Goal: Information Seeking & Learning: Learn about a topic

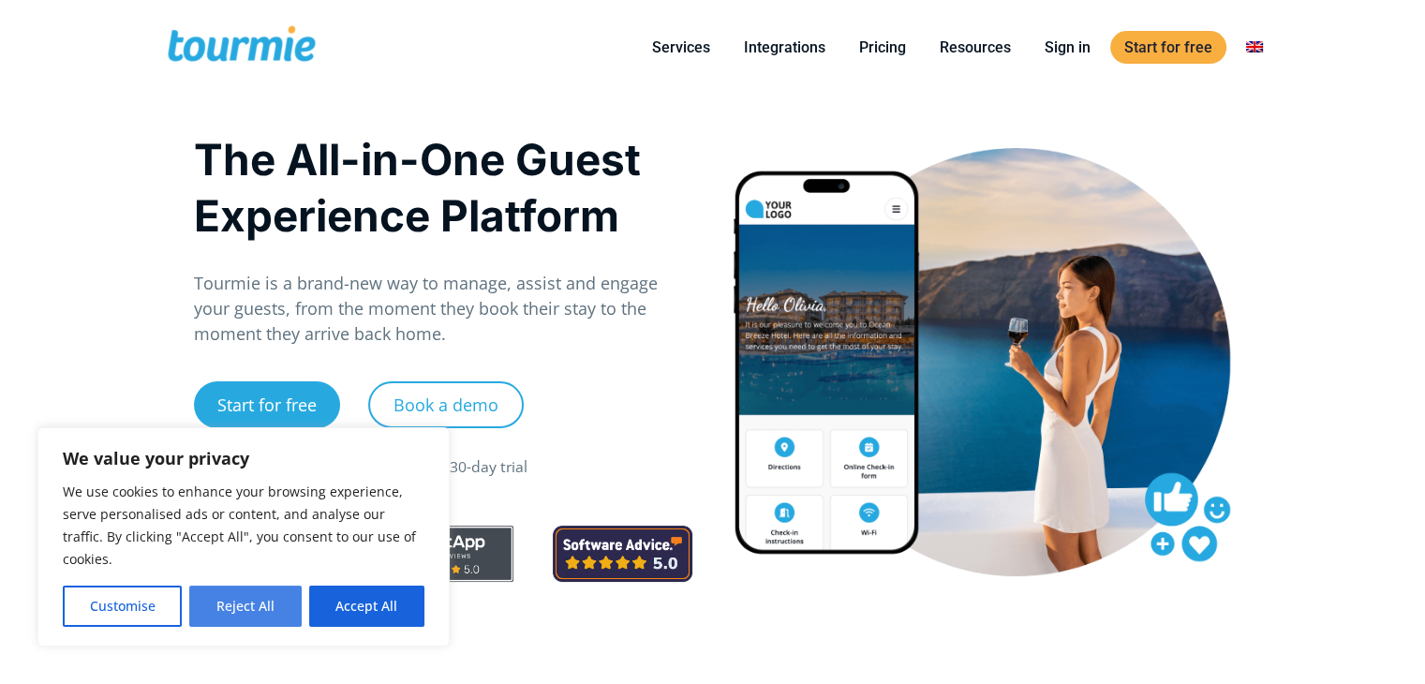
click at [232, 604] on button "Reject All" at bounding box center [244, 605] width 111 height 41
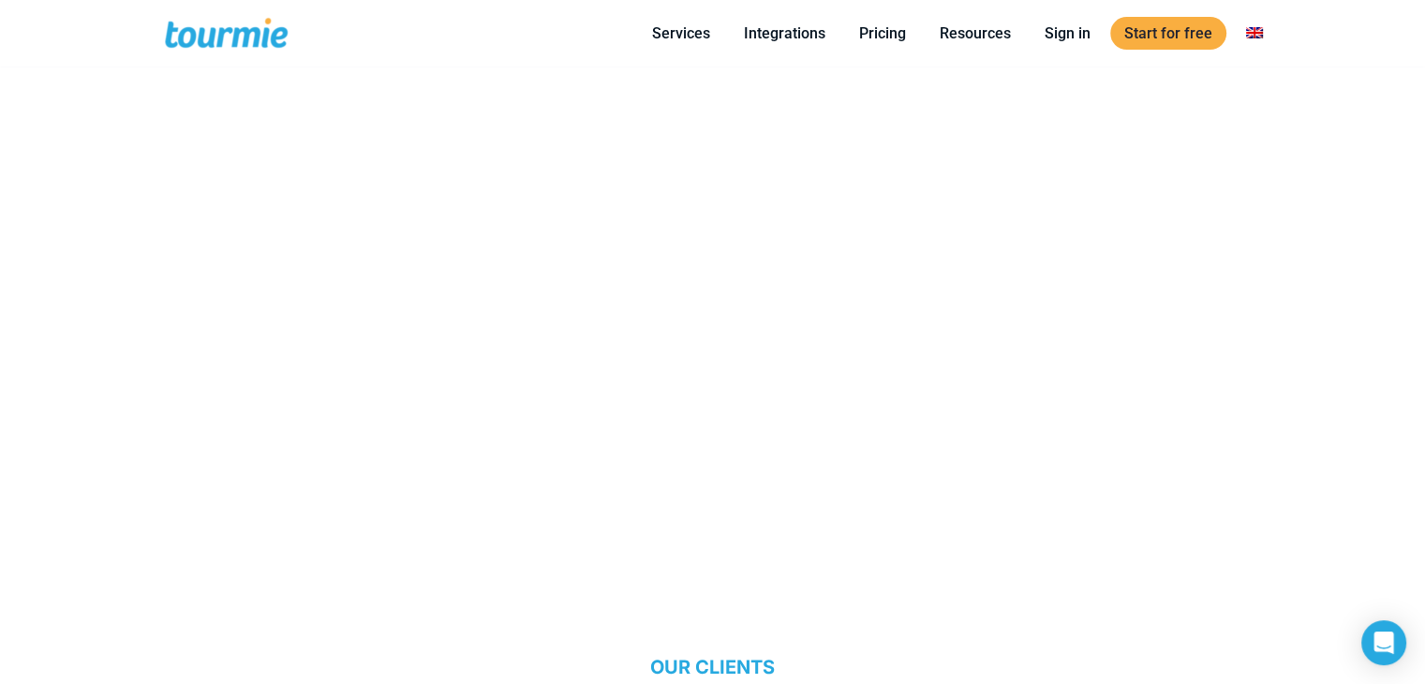
scroll to position [1032, 0]
click at [889, 31] on link "Pricing" at bounding box center [882, 33] width 75 height 23
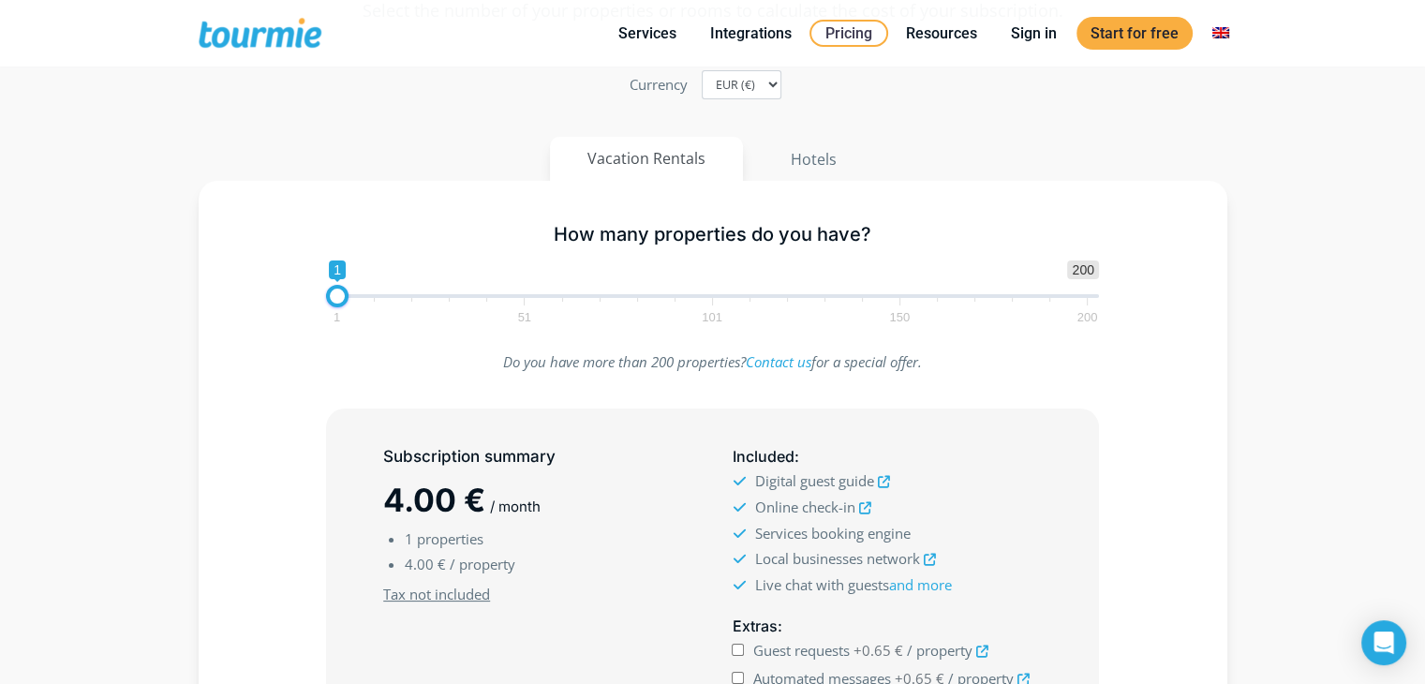
scroll to position [163, 0]
type input "6"
drag, startPoint x: 330, startPoint y: 293, endPoint x: 348, endPoint y: 297, distance: 19.1
click at [348, 297] on span at bounding box center [356, 294] width 22 height 22
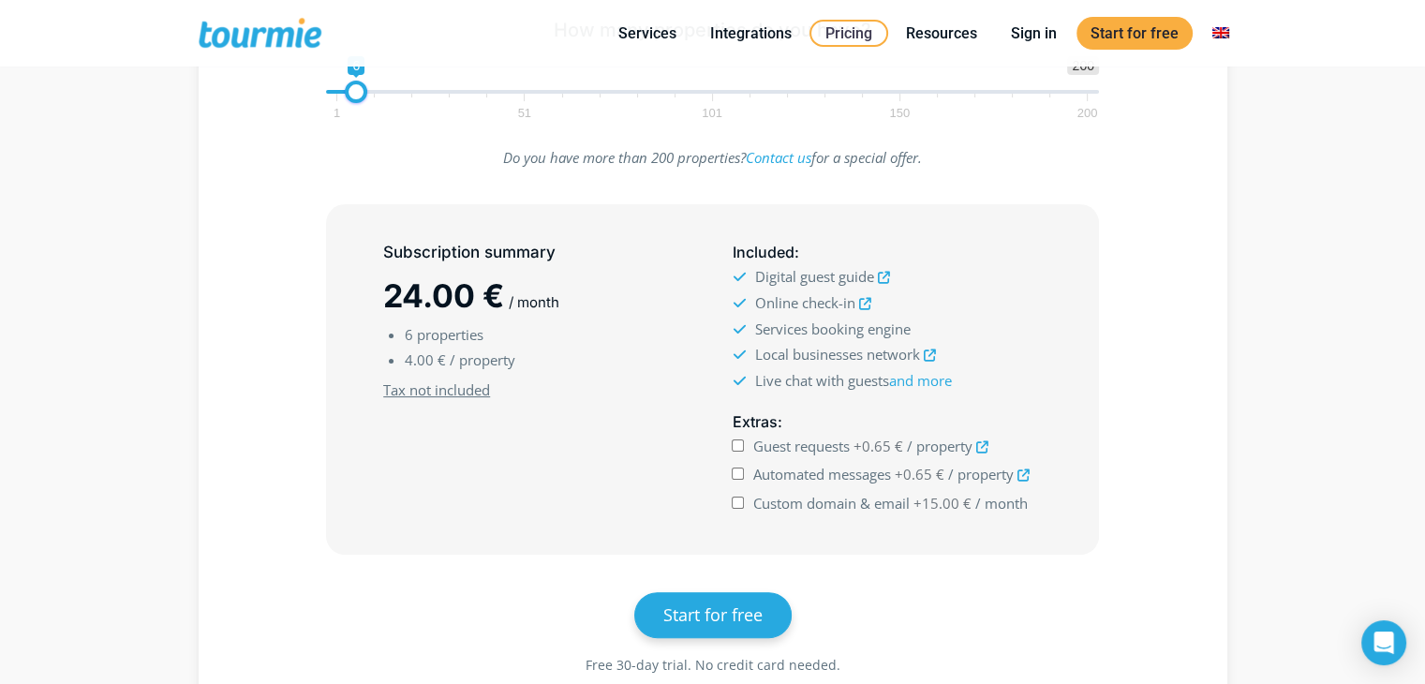
scroll to position [367, 0]
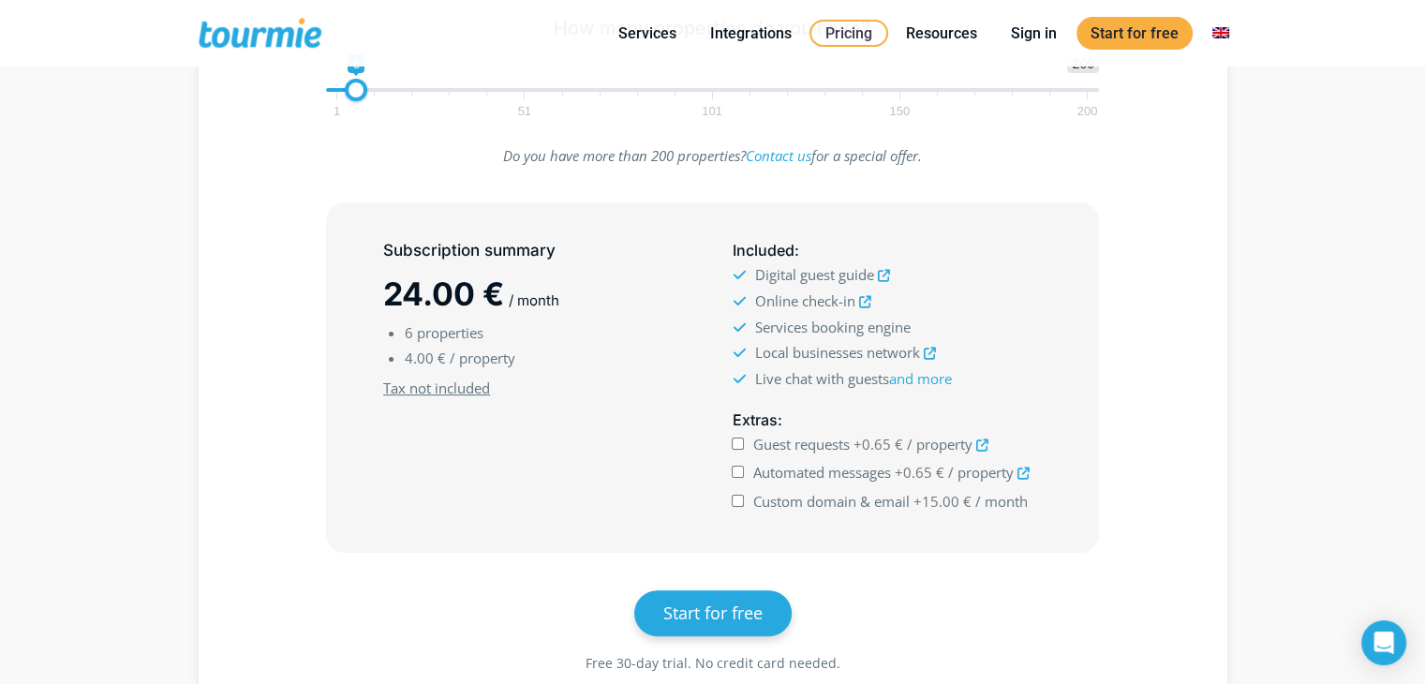
click at [888, 273] on icon at bounding box center [883, 276] width 12 height 12
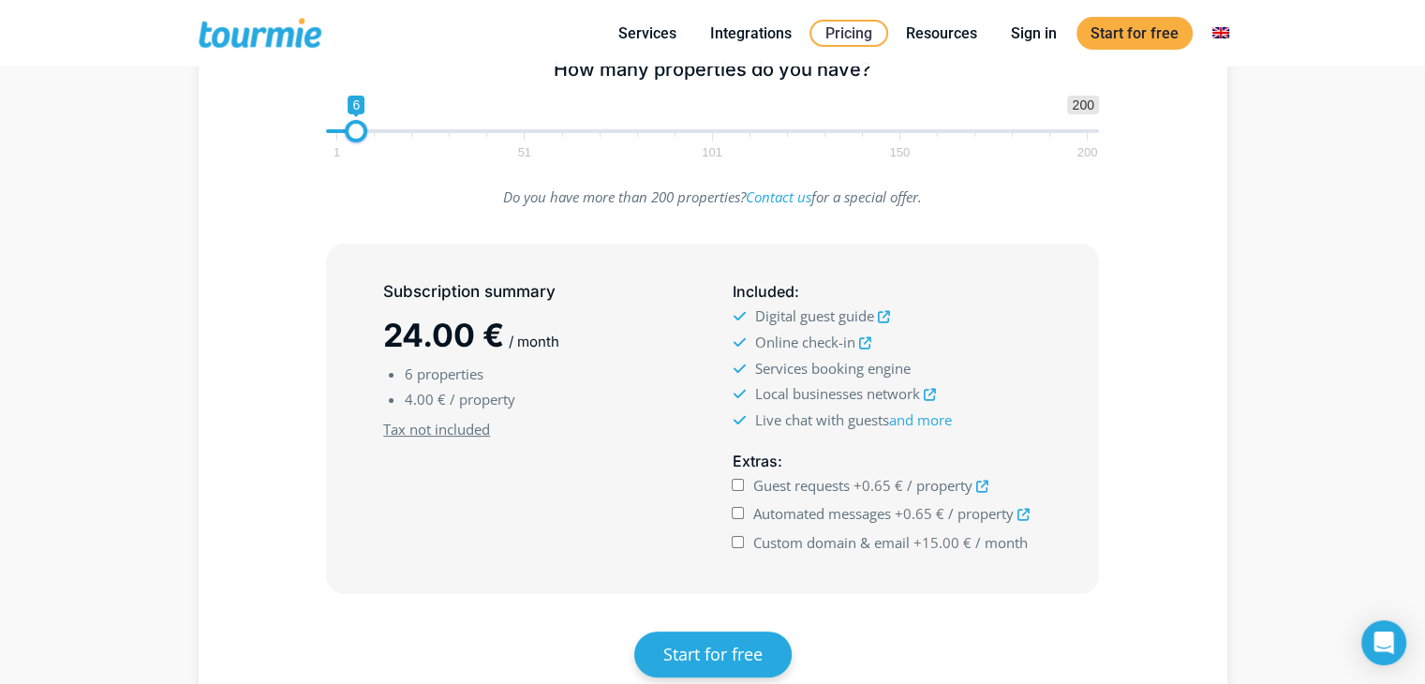
scroll to position [321, 0]
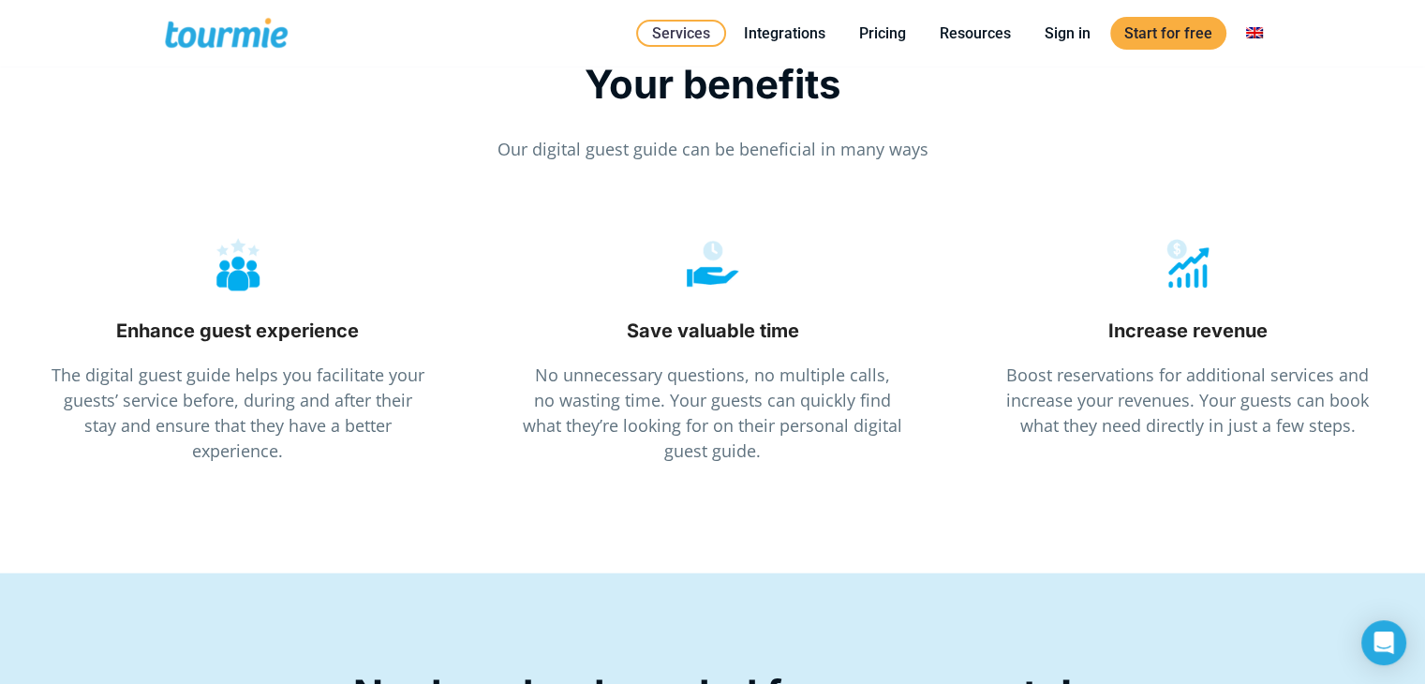
scroll to position [2394, 0]
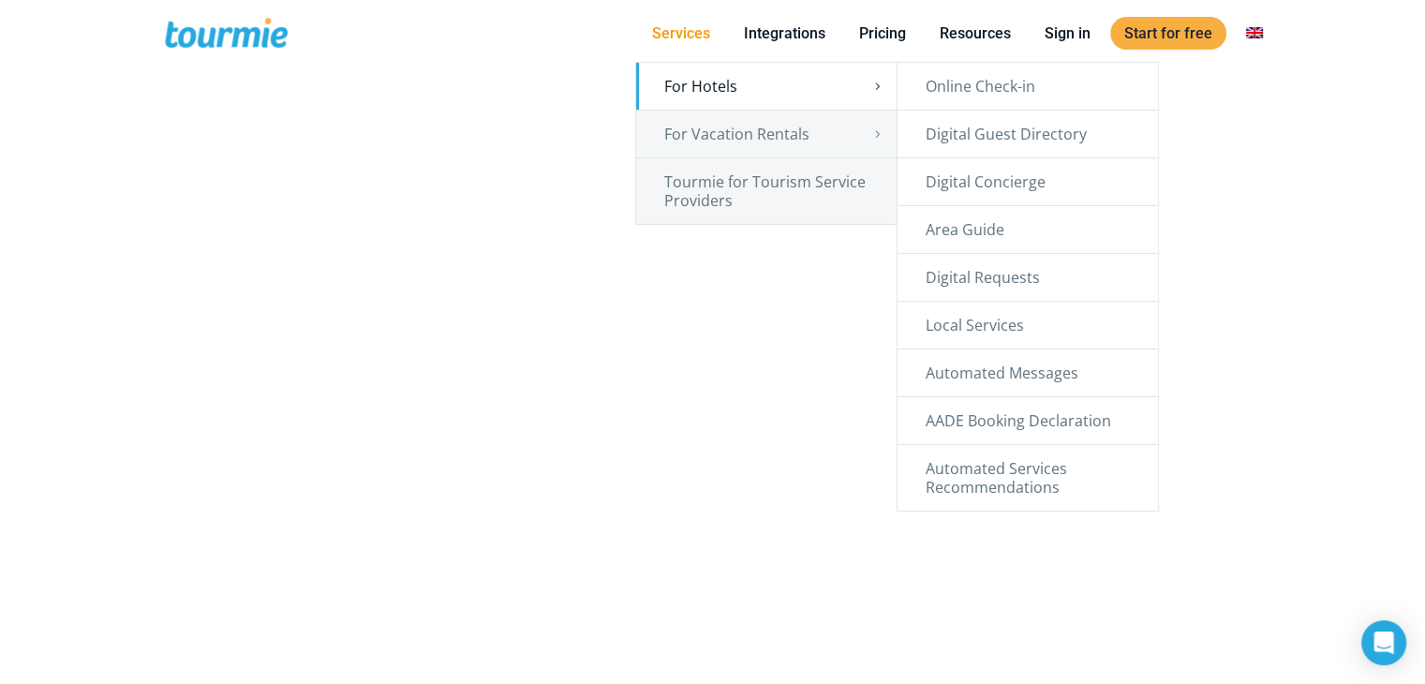
scroll to position [1032, 0]
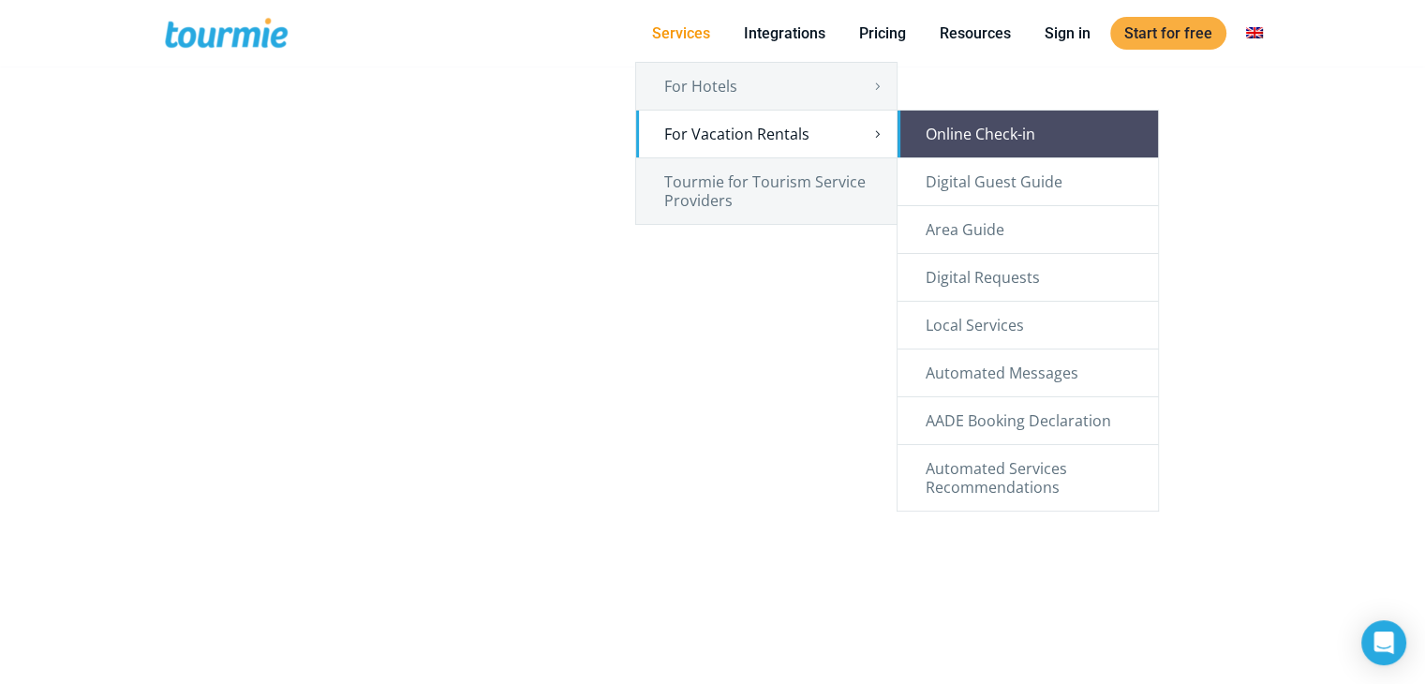
click at [974, 138] on link "Online Check-in" at bounding box center [1027, 134] width 260 height 47
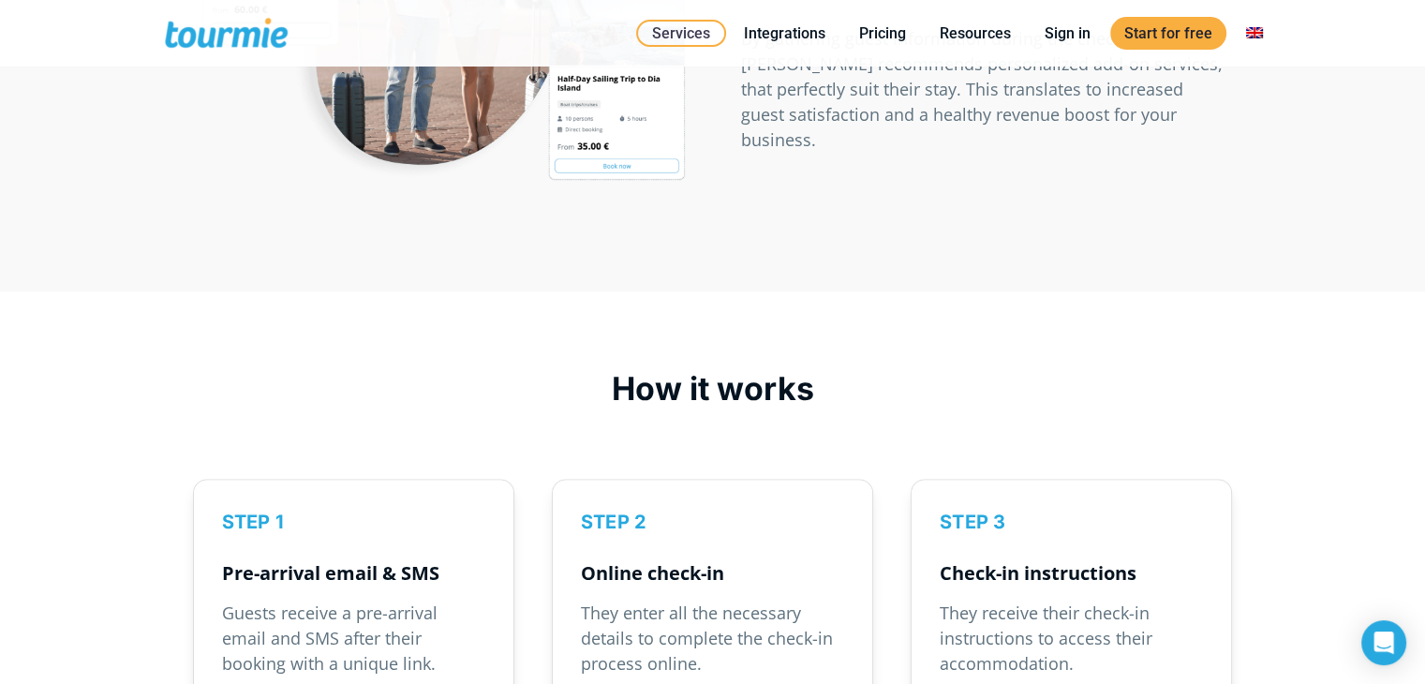
scroll to position [2188, 0]
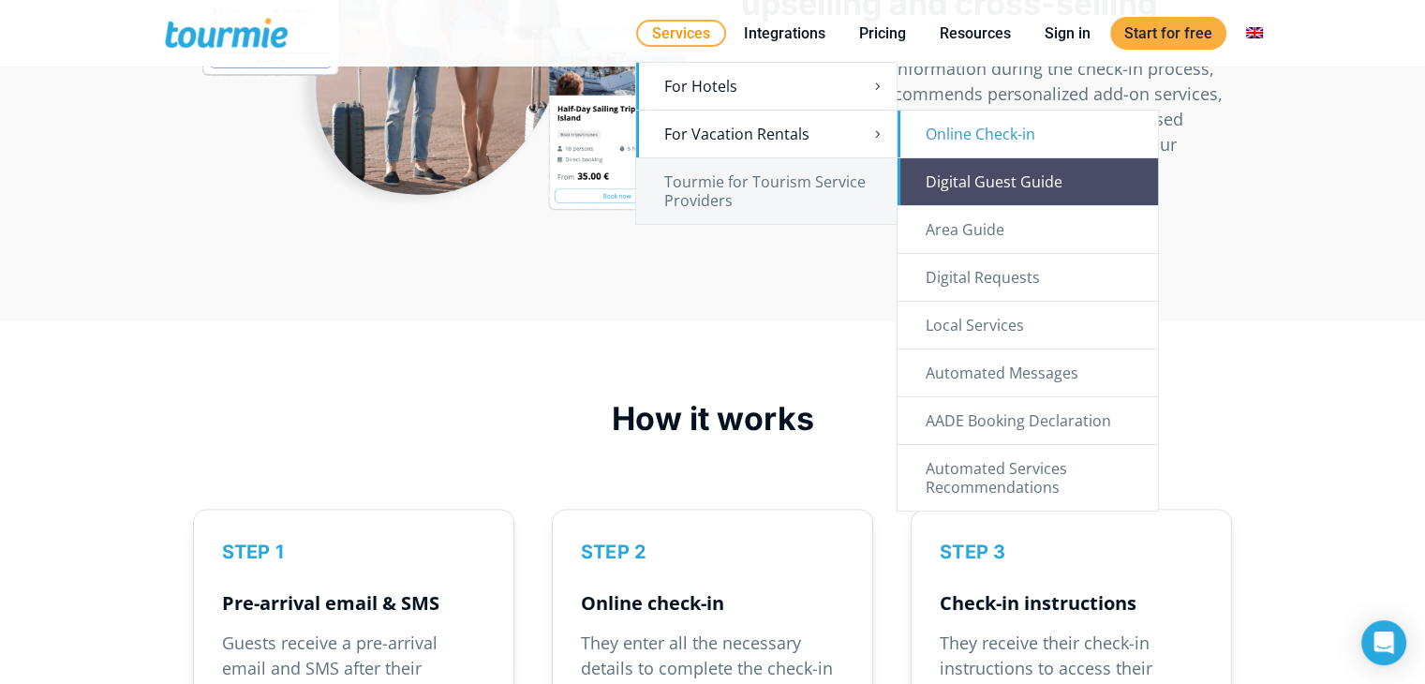
click at [972, 185] on link "Digital Guest Guide" at bounding box center [1027, 181] width 260 height 47
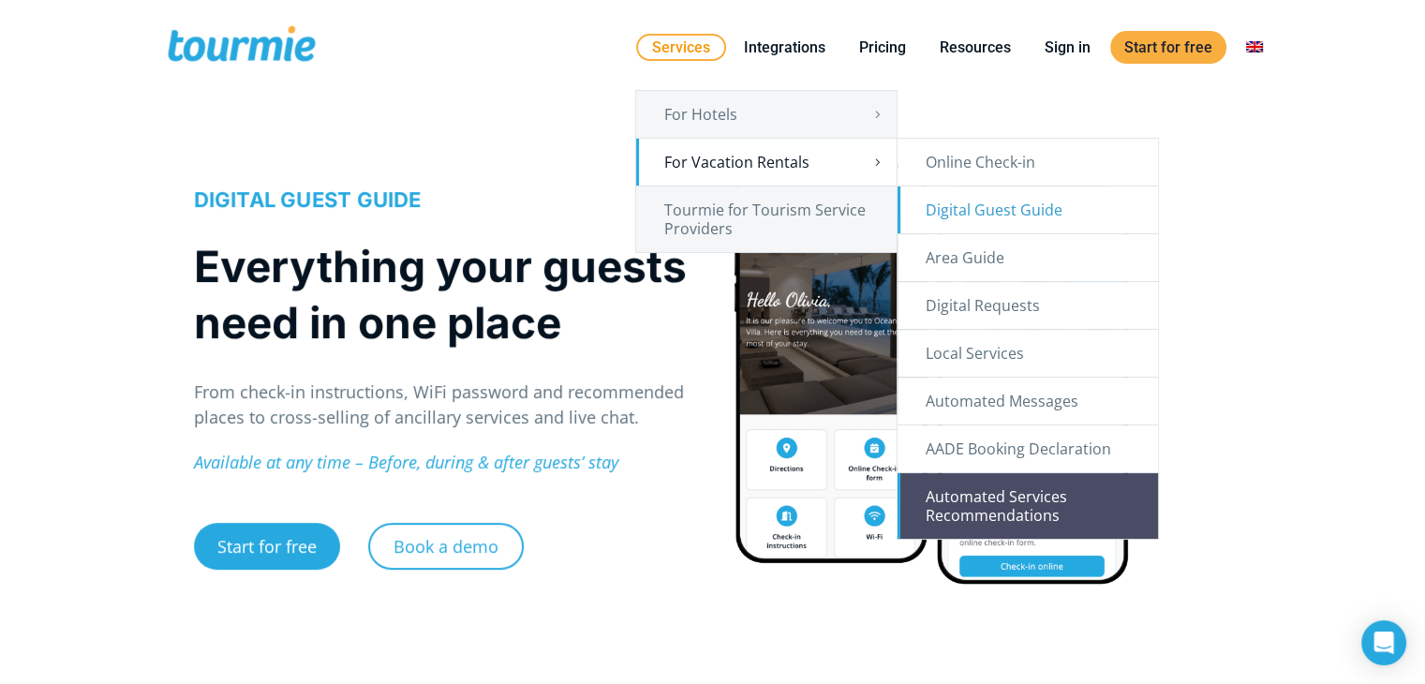
click at [992, 507] on link "Automated Services Recommendations" at bounding box center [1027, 506] width 260 height 66
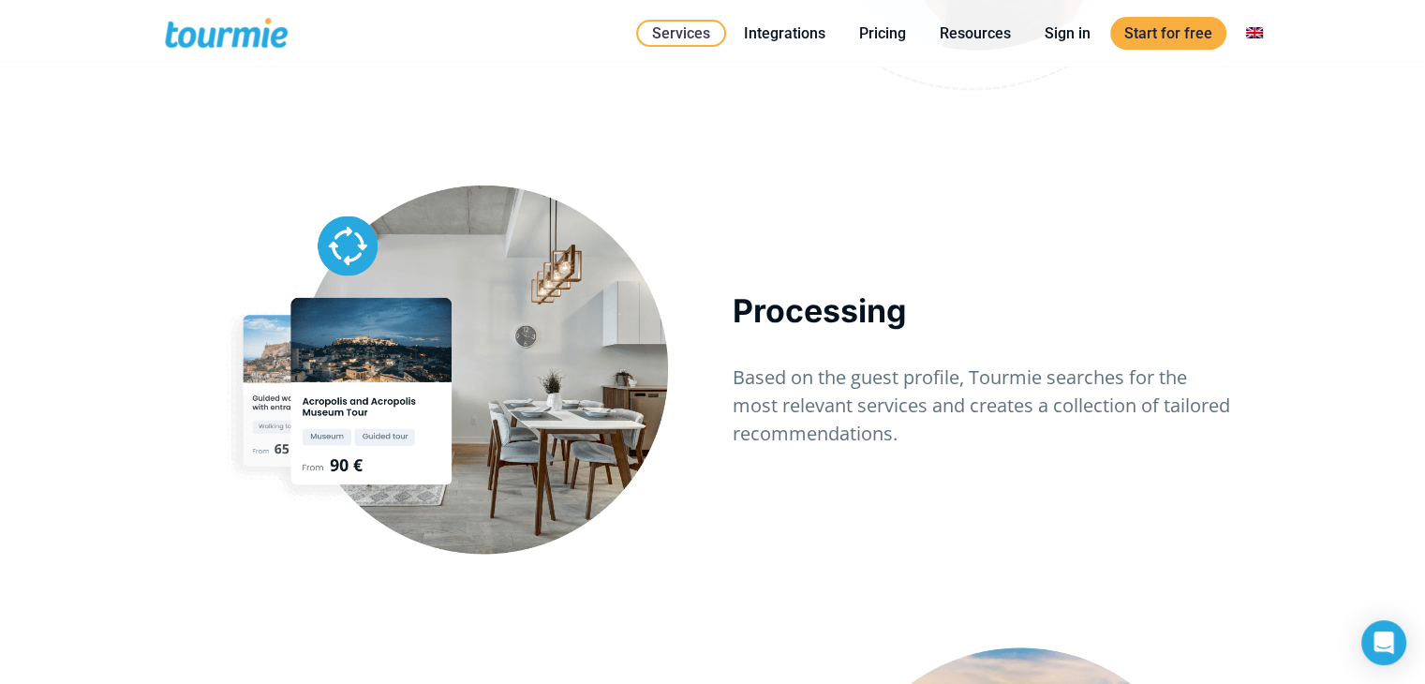
scroll to position [2458, 0]
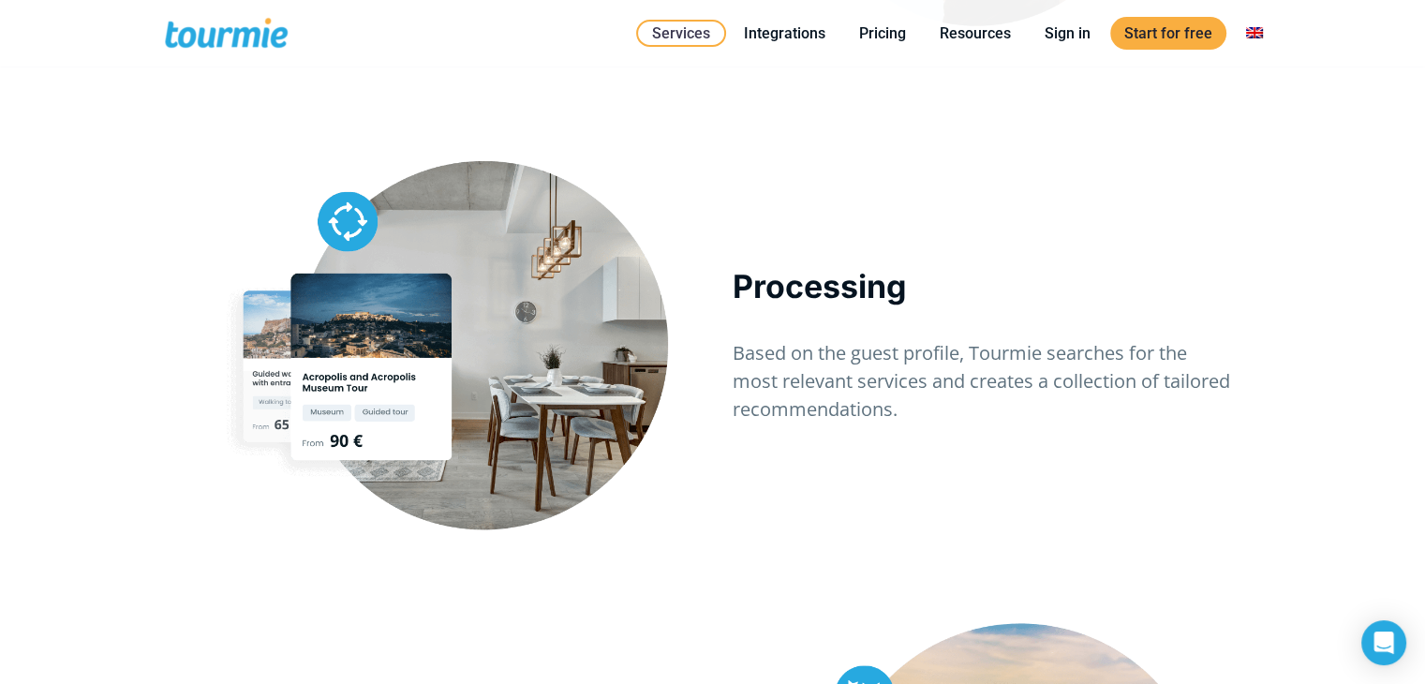
click at [1193, 474] on div "Processing Based on the guest profile, Tourmie searches for the most relevant s…" at bounding box center [982, 353] width 539 height 389
click at [791, 26] on link "Integrations" at bounding box center [785, 33] width 110 height 23
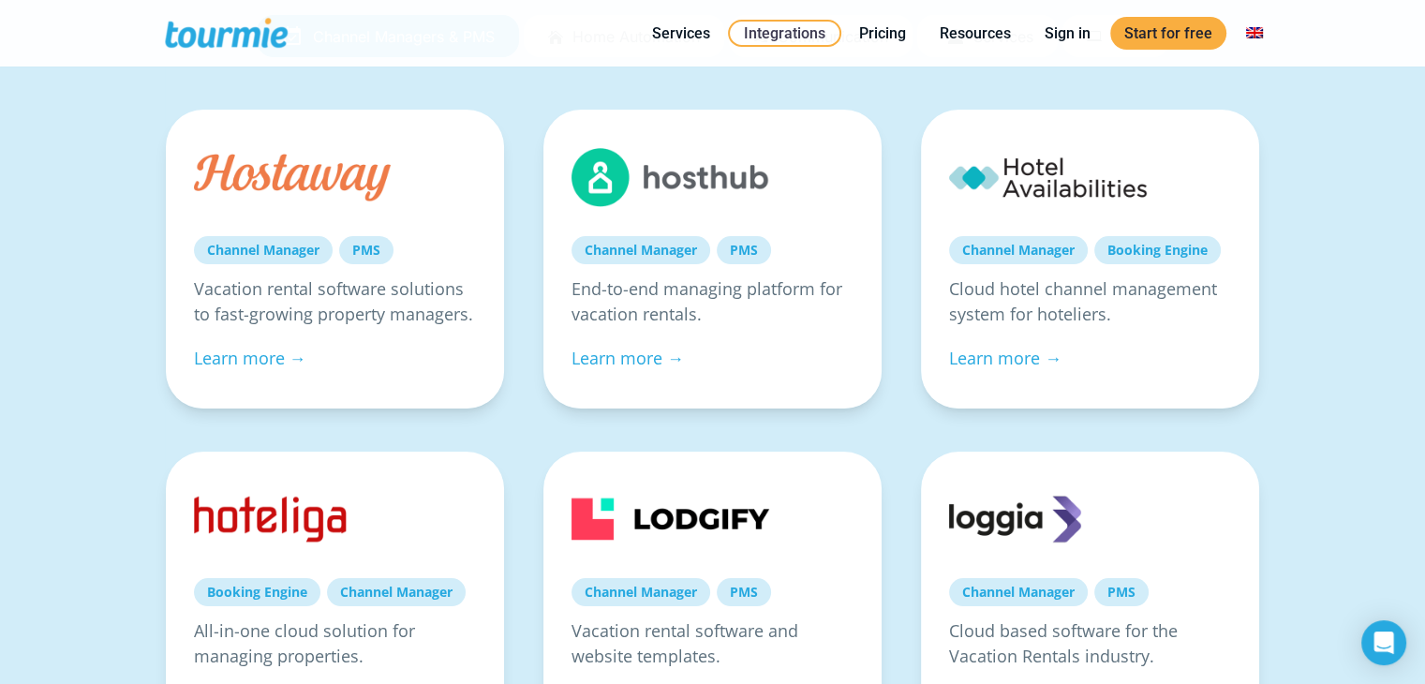
scroll to position [276, 0]
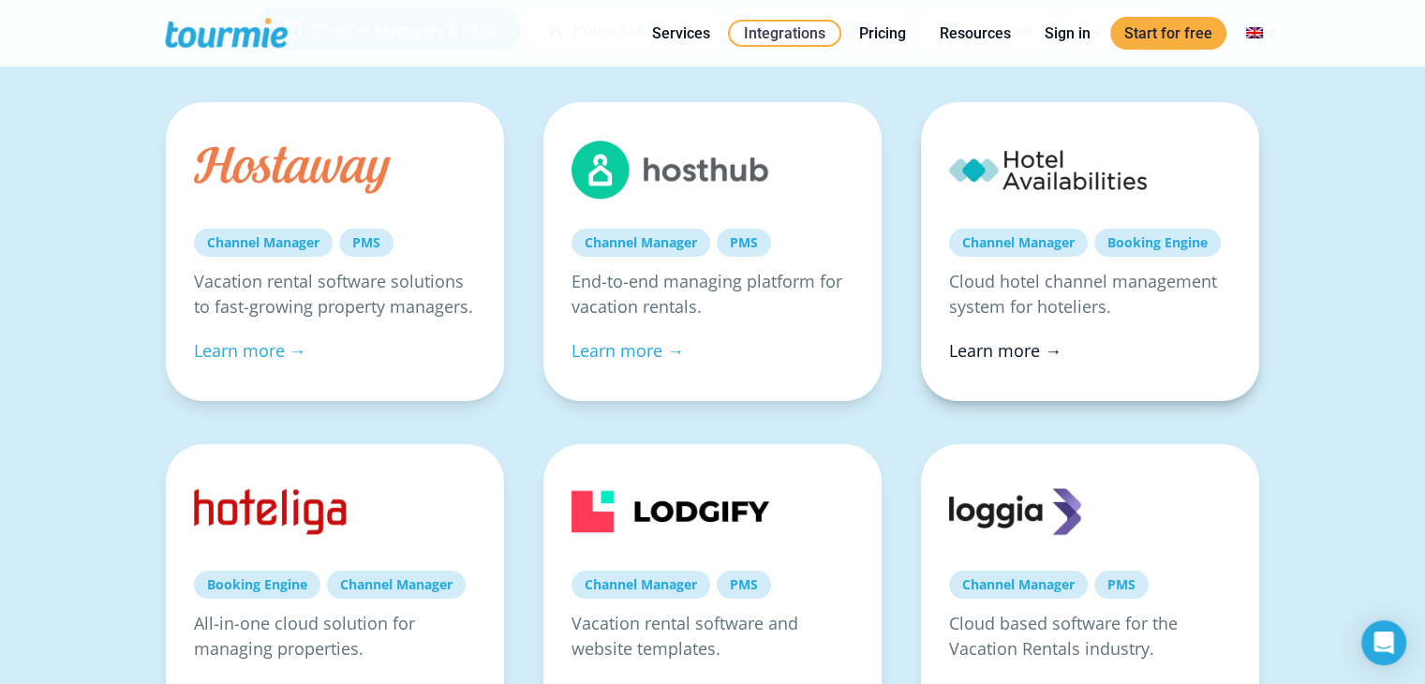
click at [982, 348] on link "Learn more →" at bounding box center [1005, 350] width 112 height 22
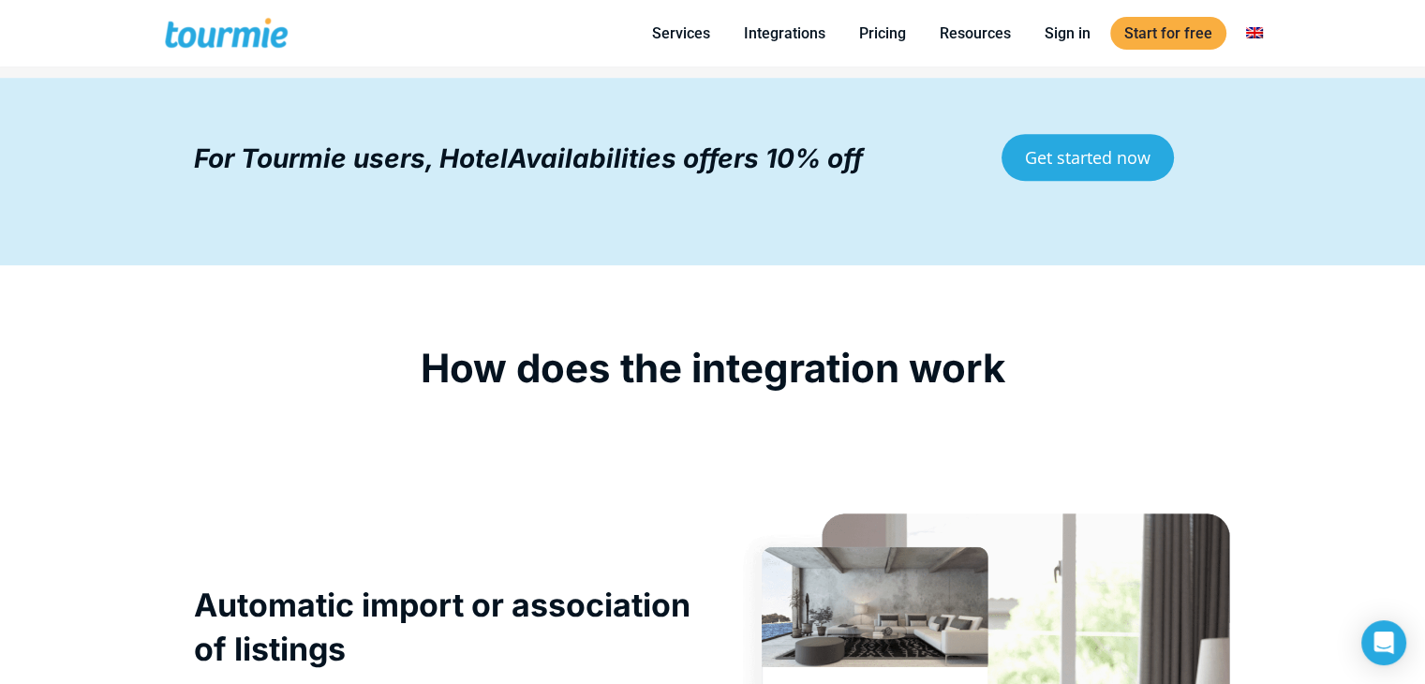
scroll to position [1233, 0]
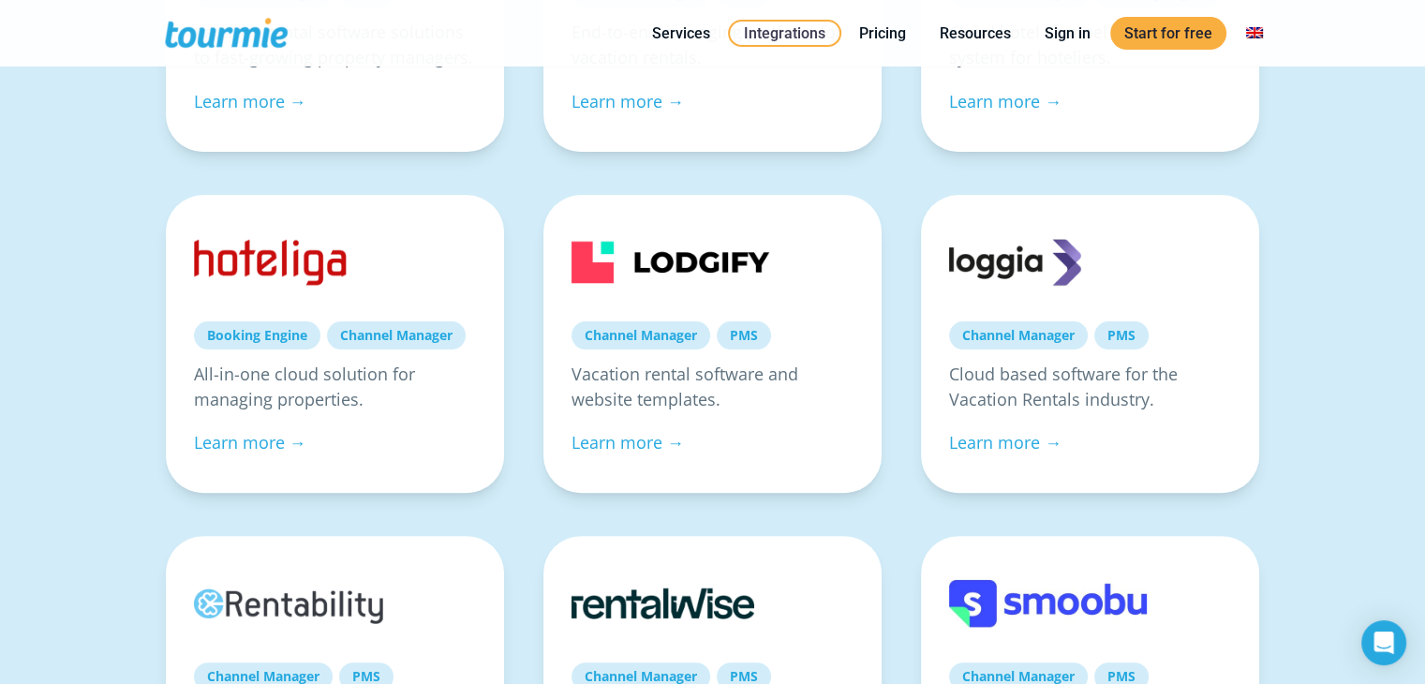
scroll to position [526, 0]
click at [237, 439] on link "Learn more →" at bounding box center [250, 441] width 112 height 22
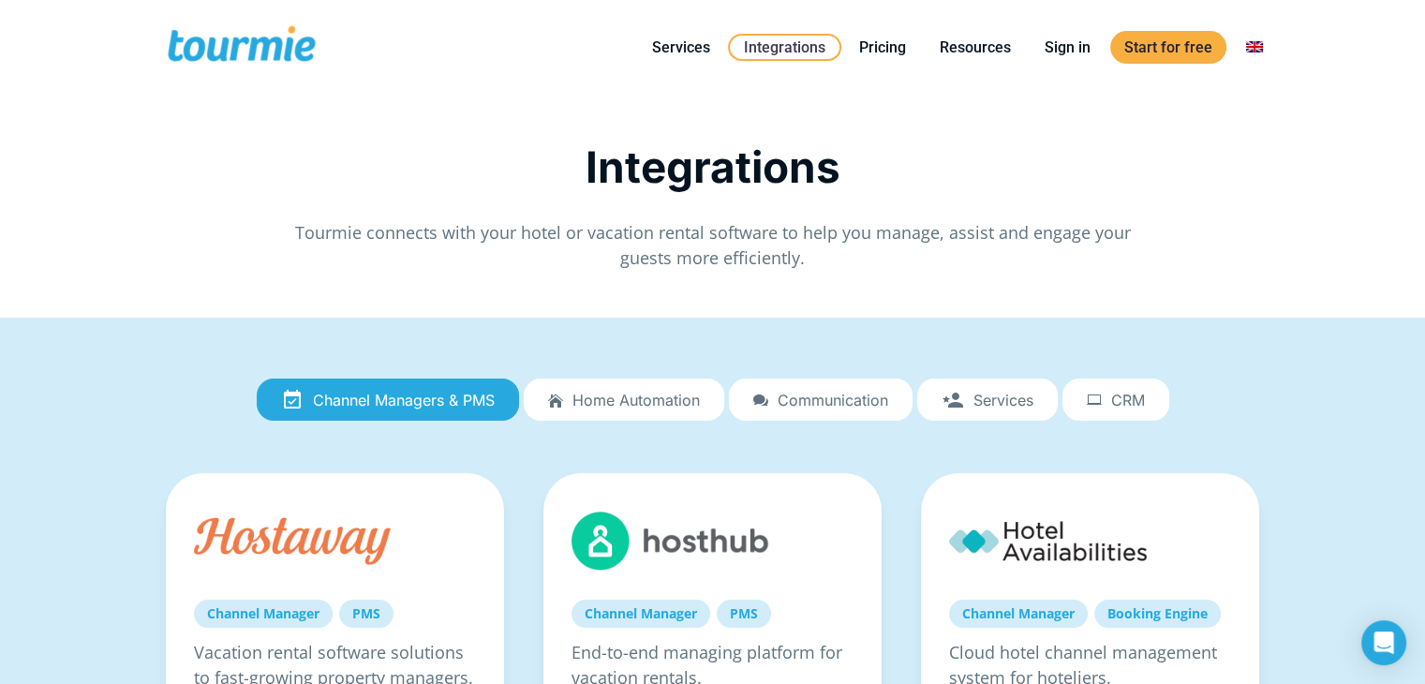
click at [597, 402] on span "Home automation" at bounding box center [635, 400] width 127 height 17
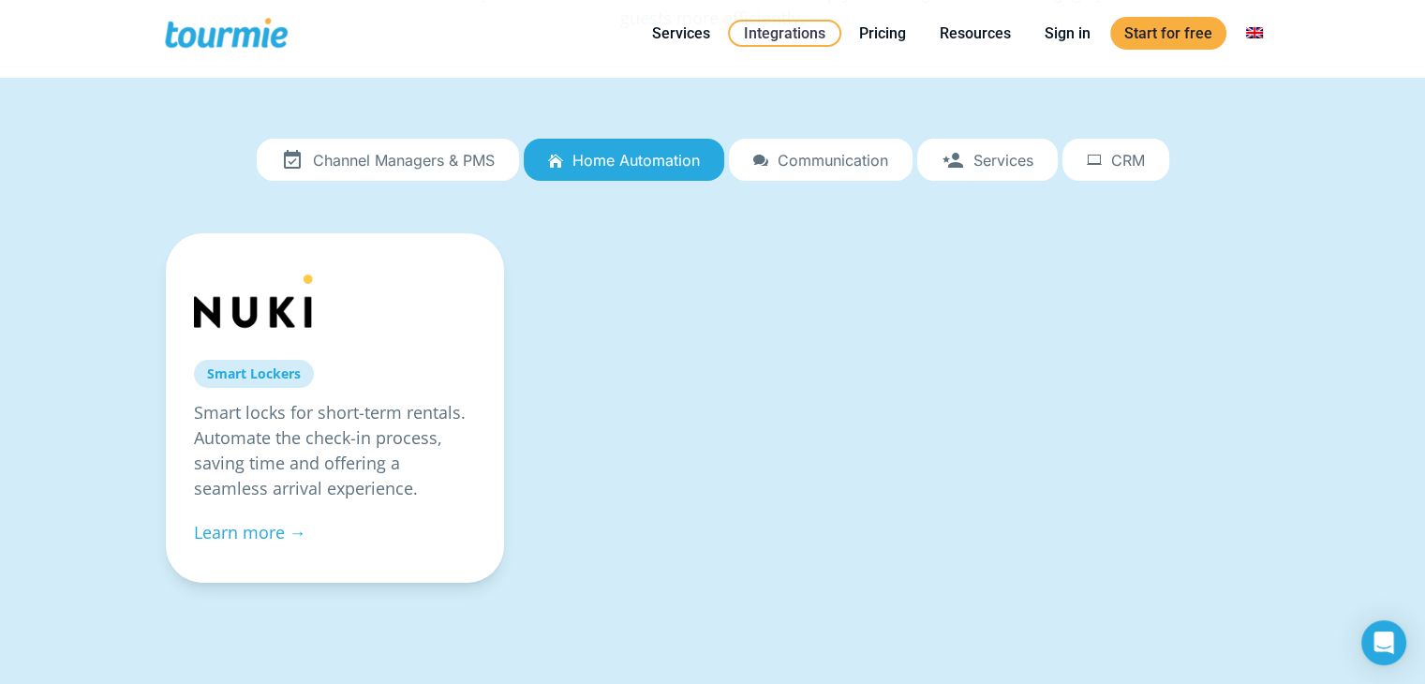
scroll to position [146, 0]
click at [794, 155] on span "Communication" at bounding box center [832, 159] width 111 height 17
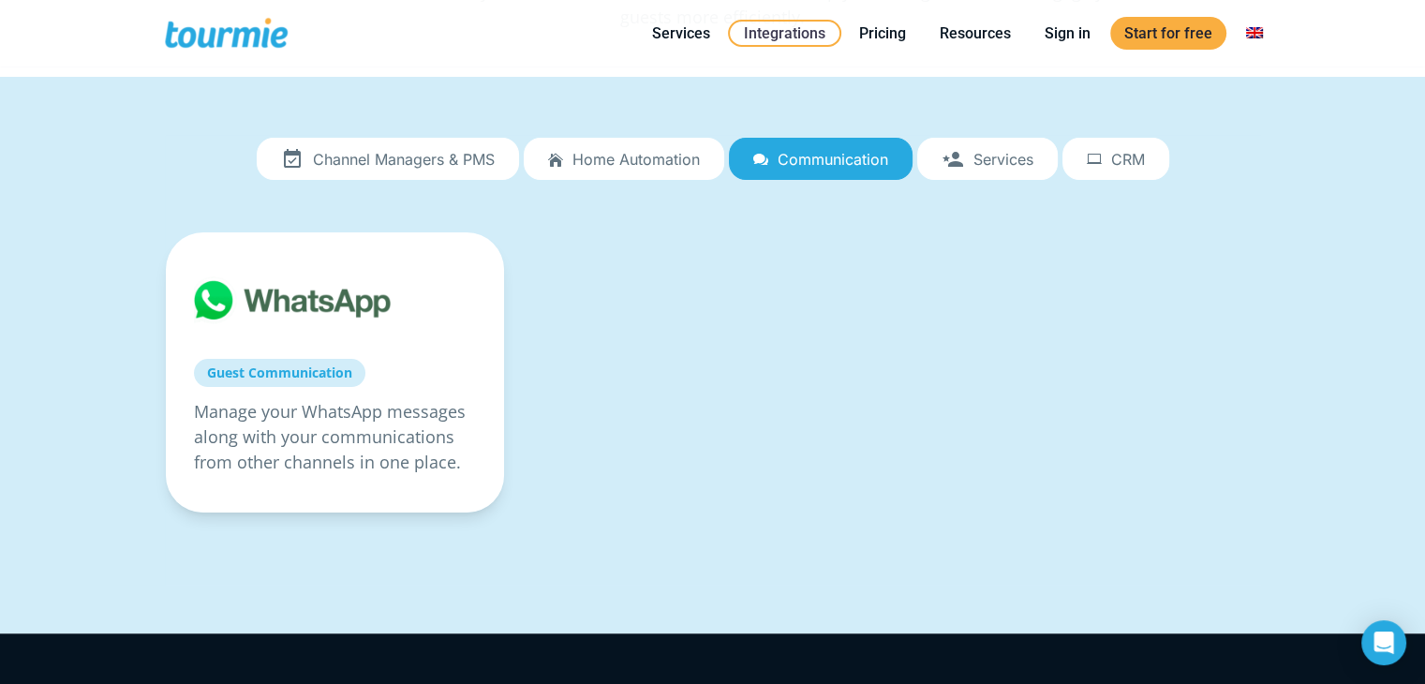
click at [978, 157] on span "Services" at bounding box center [1003, 159] width 60 height 17
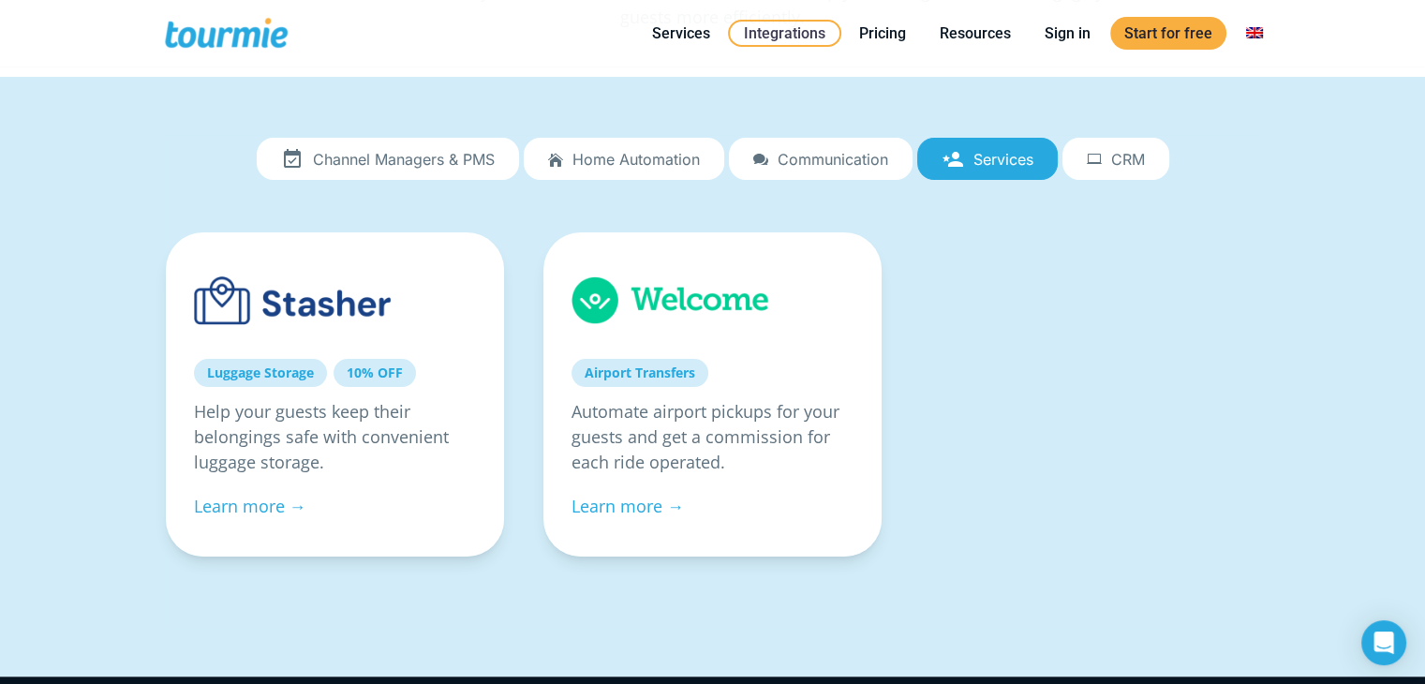
click at [1113, 155] on span "CRM" at bounding box center [1128, 159] width 34 height 17
